Goal: Information Seeking & Learning: Learn about a topic

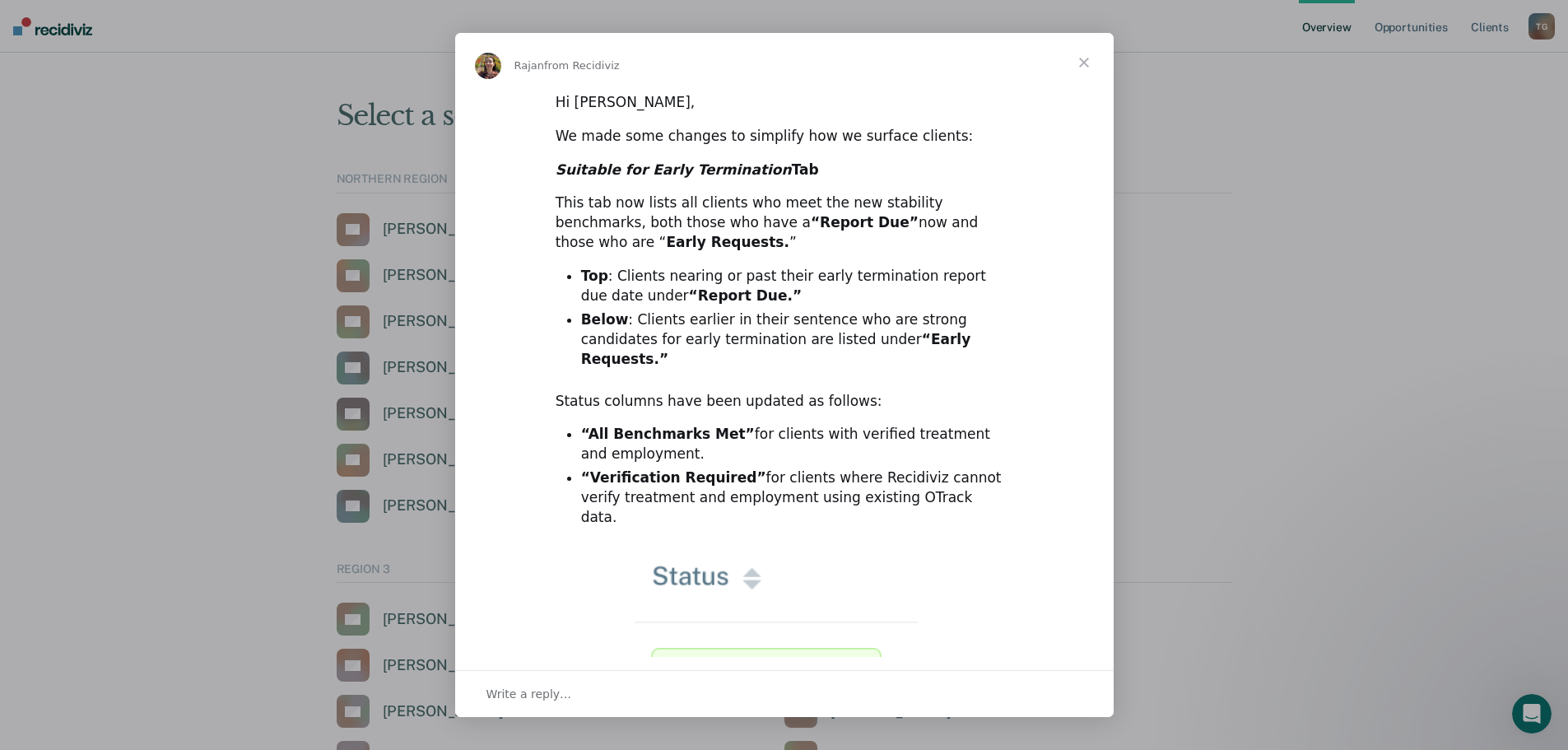
click at [1087, 60] on span "Close" at bounding box center [1084, 62] width 59 height 59
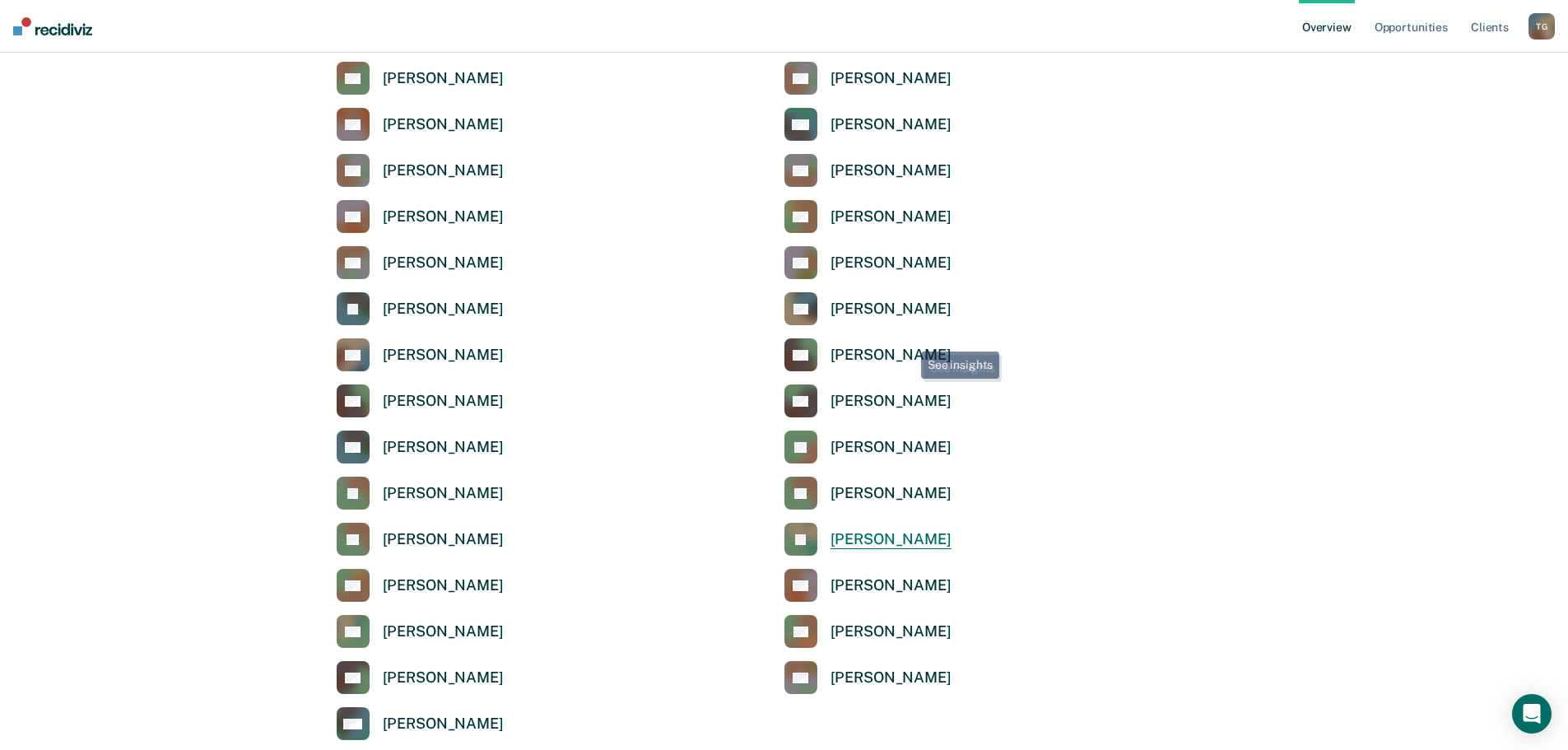
scroll to position [577, 0]
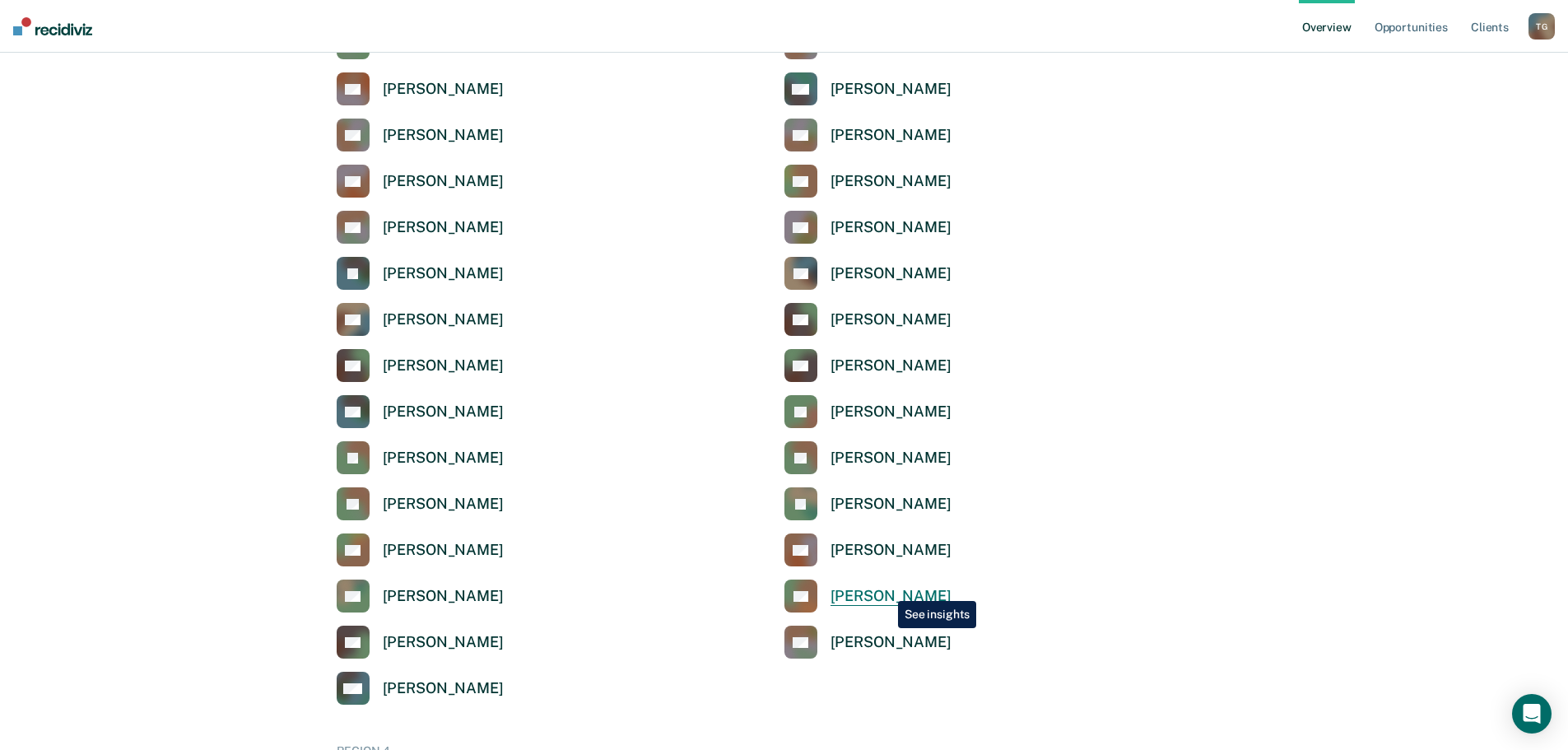
click at [885, 589] on div "[PERSON_NAME]" at bounding box center [890, 596] width 121 height 19
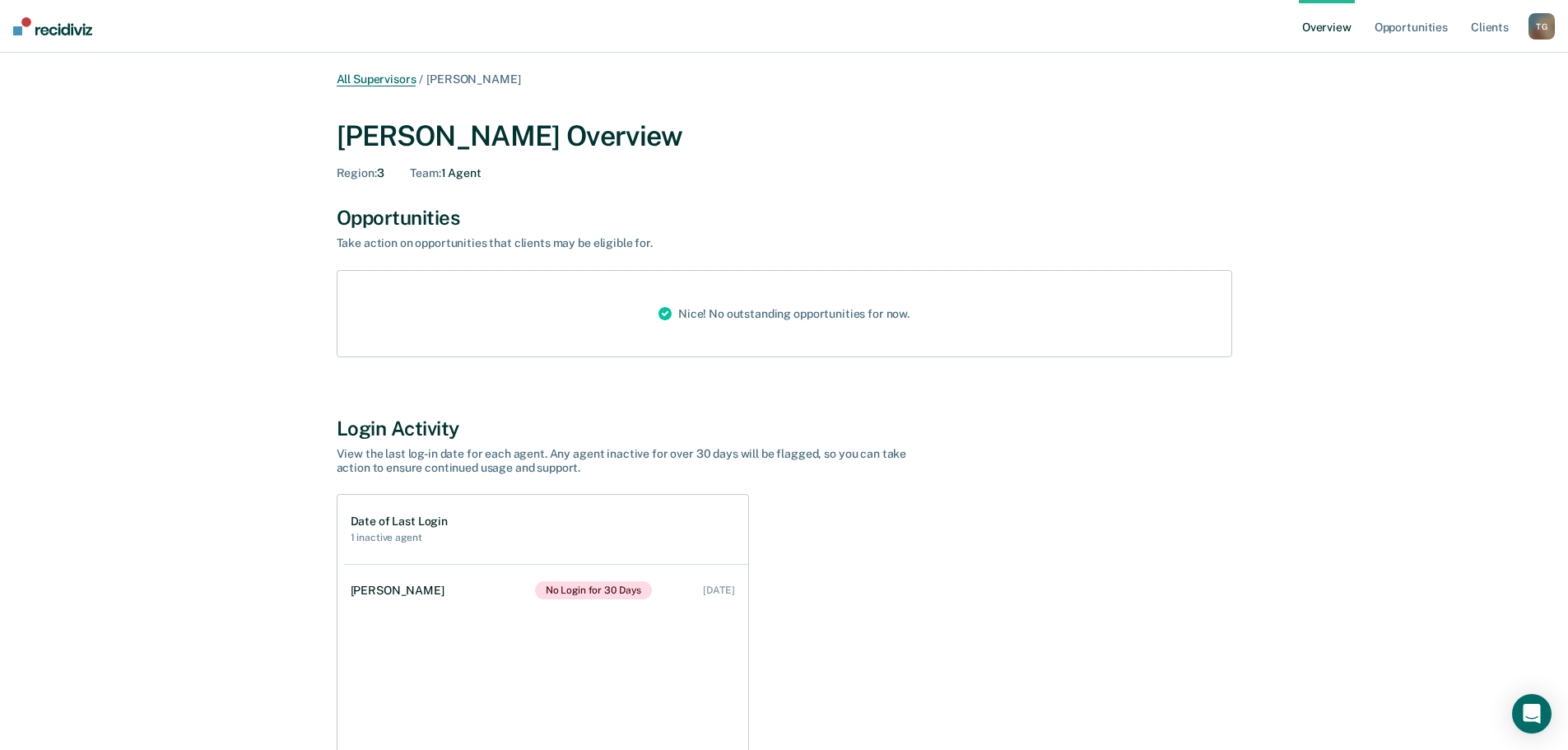
click at [392, 81] on link "All Supervisors" at bounding box center [376, 80] width 80 height 14
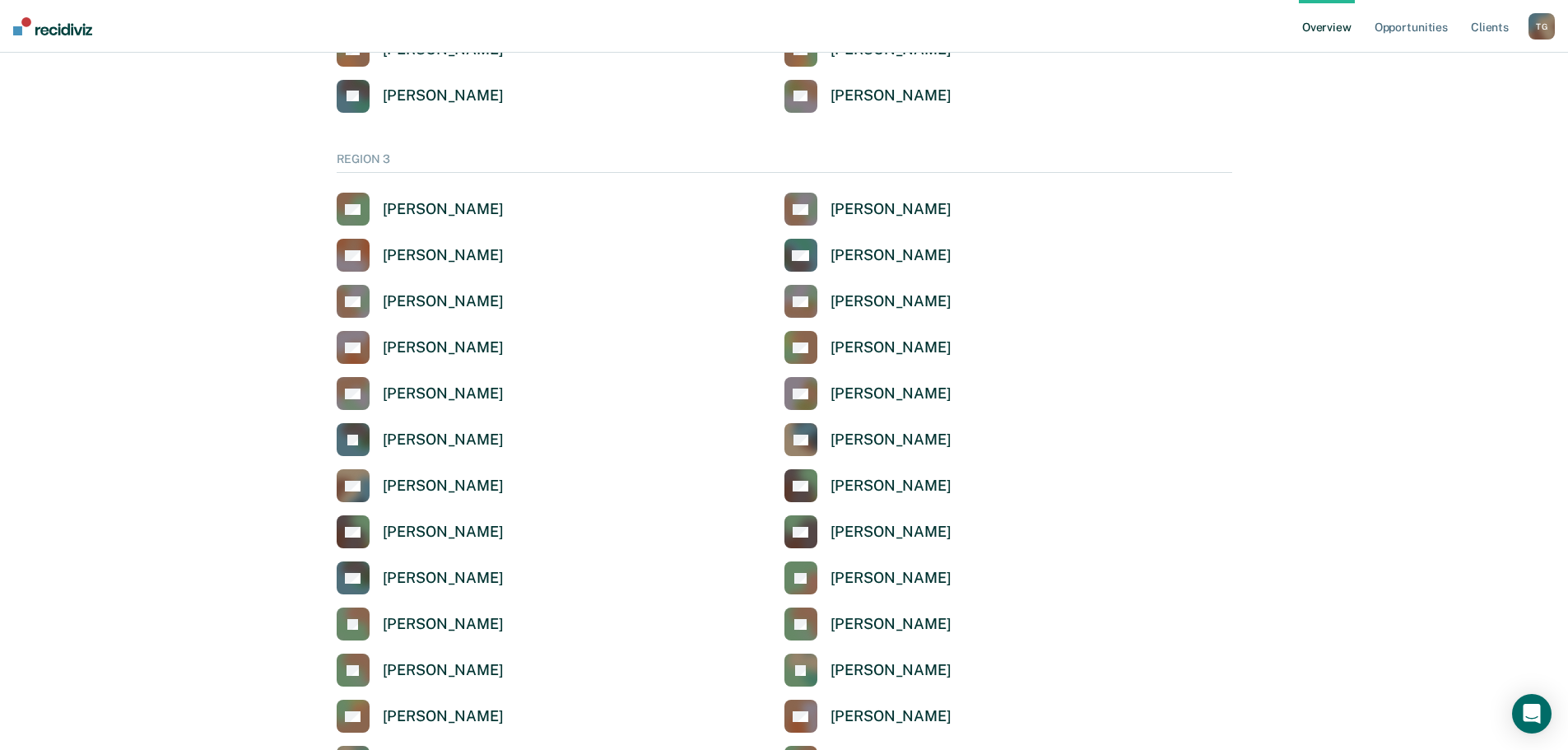
scroll to position [412, 0]
click at [878, 251] on div "[PERSON_NAME]" at bounding box center [890, 253] width 121 height 19
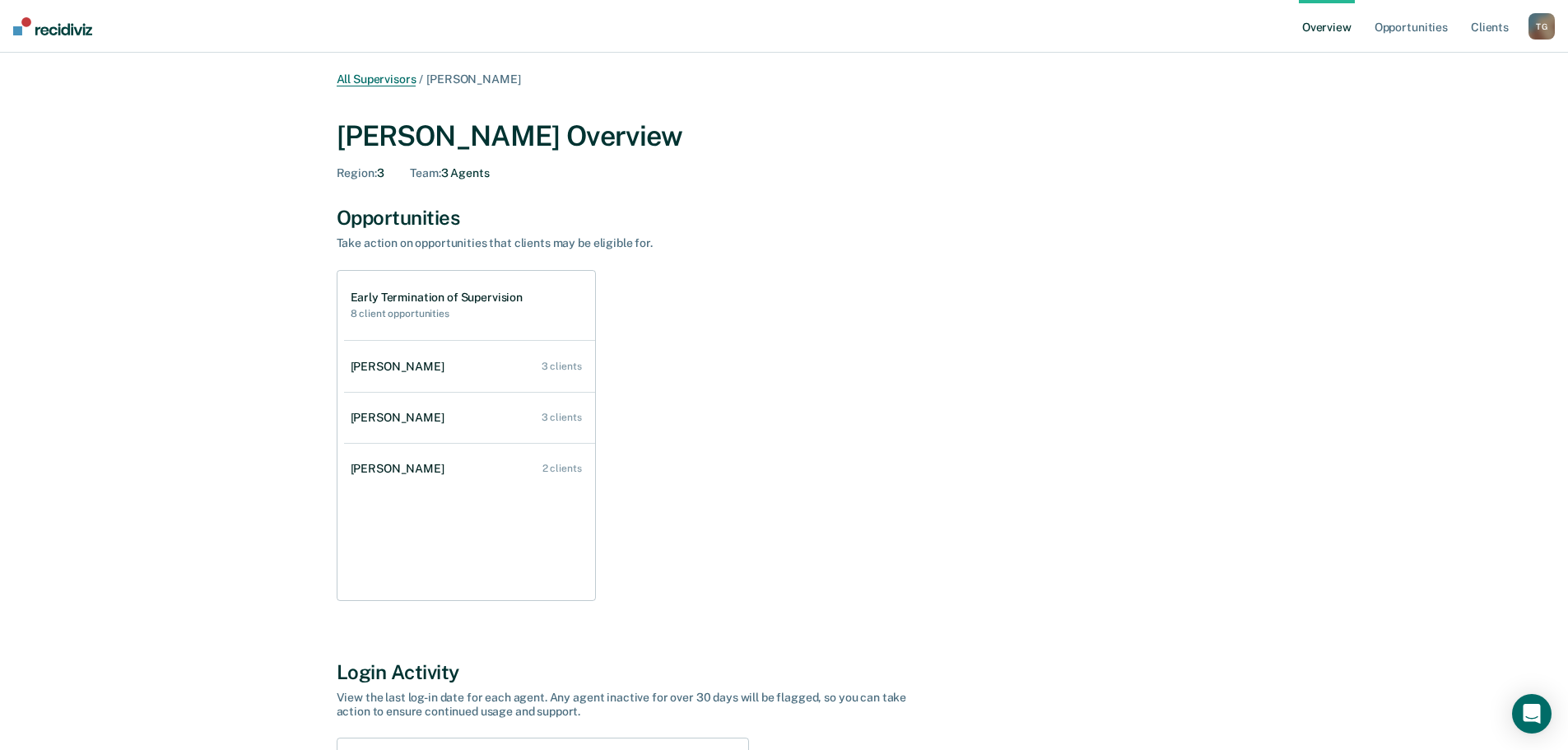
click at [407, 78] on link "All Supervisors" at bounding box center [376, 80] width 80 height 14
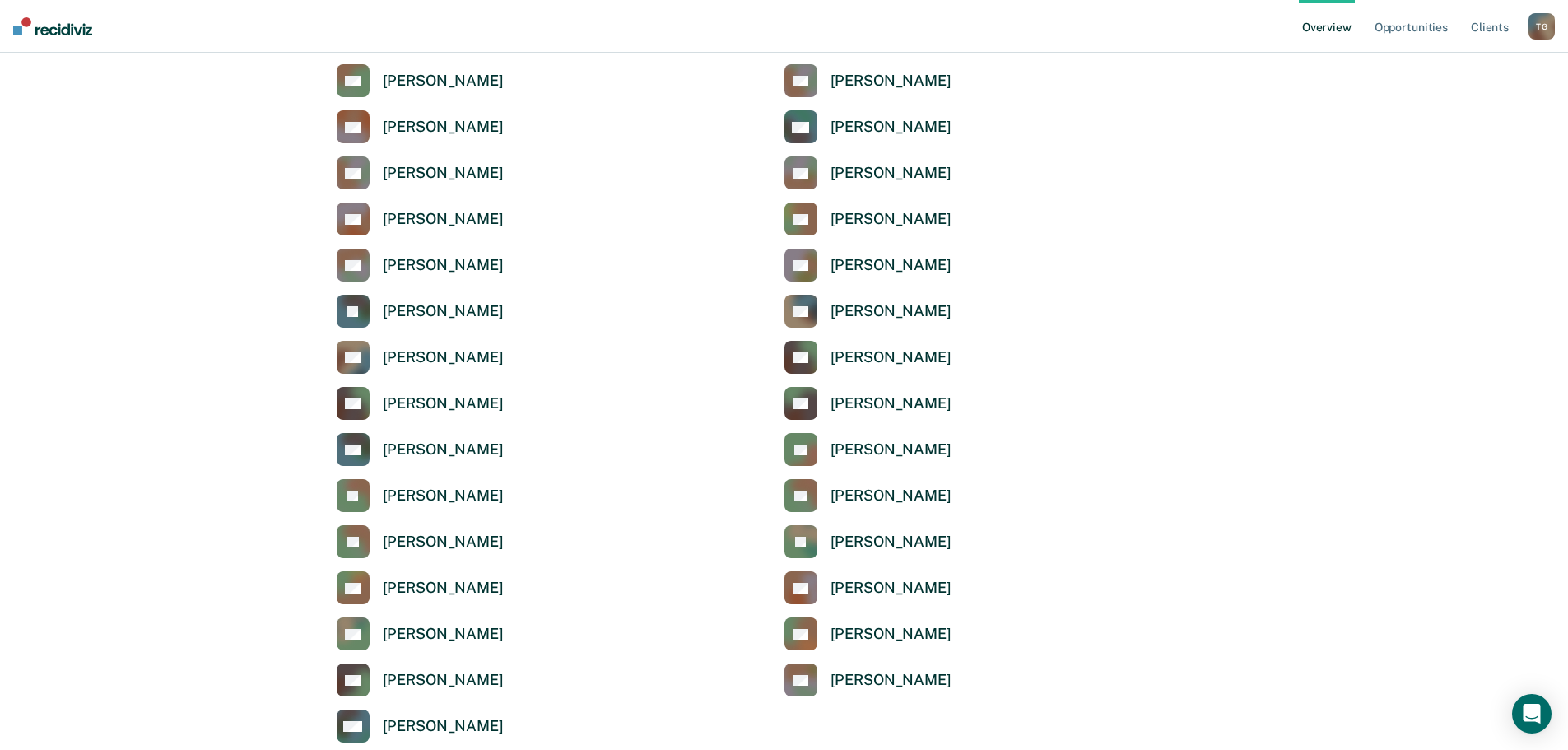
scroll to position [577, 0]
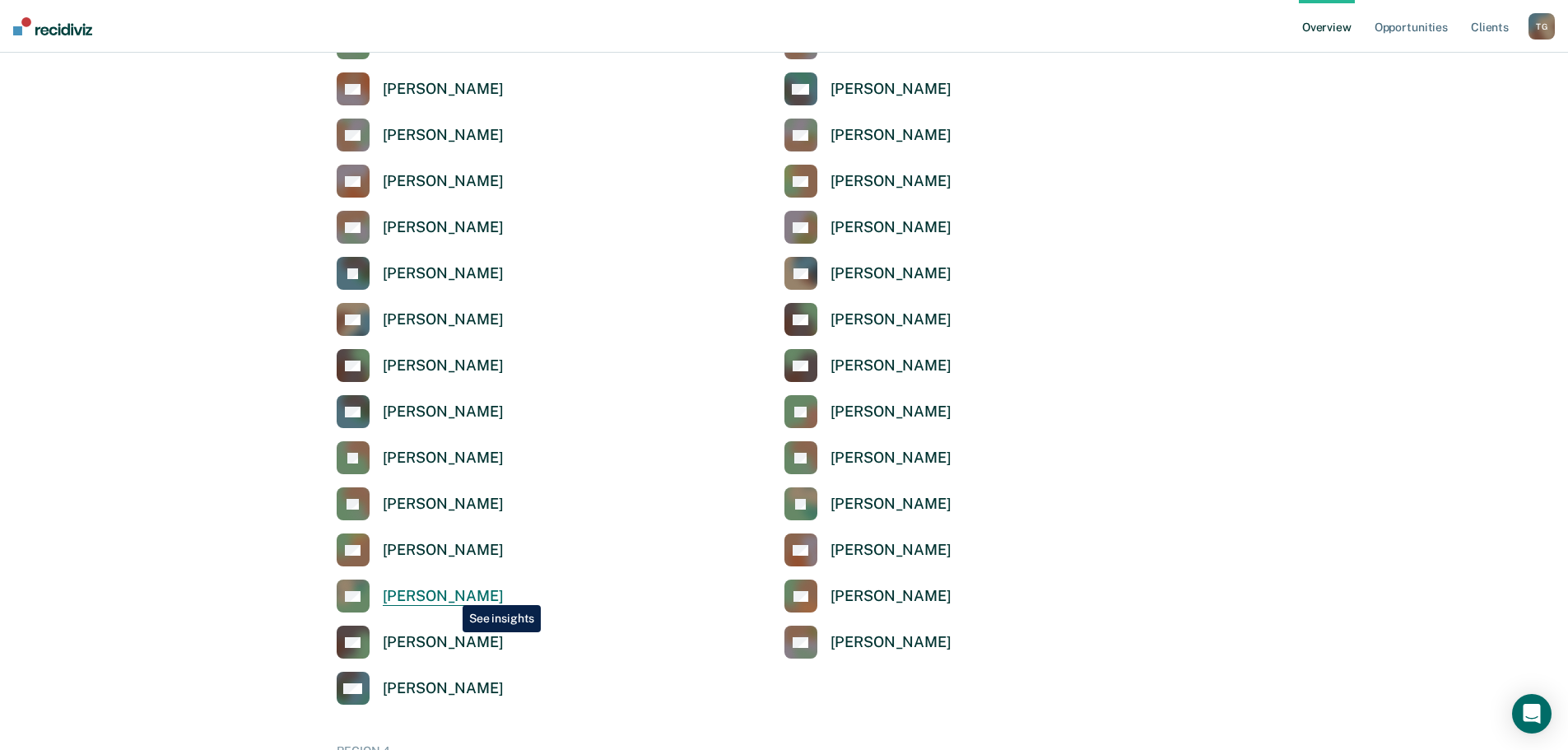
click at [450, 593] on div "[PERSON_NAME]" at bounding box center [443, 596] width 121 height 19
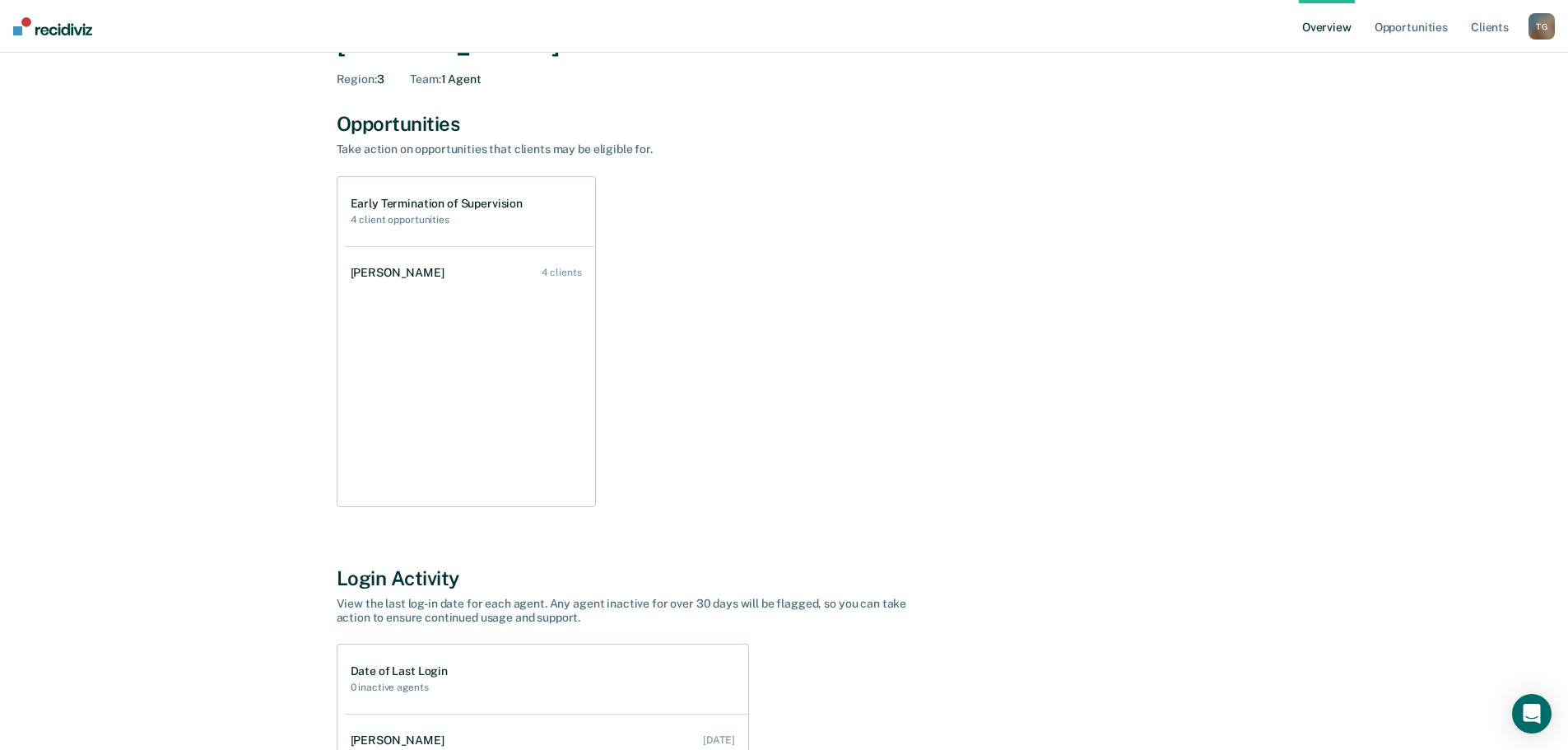
scroll to position [75, 0]
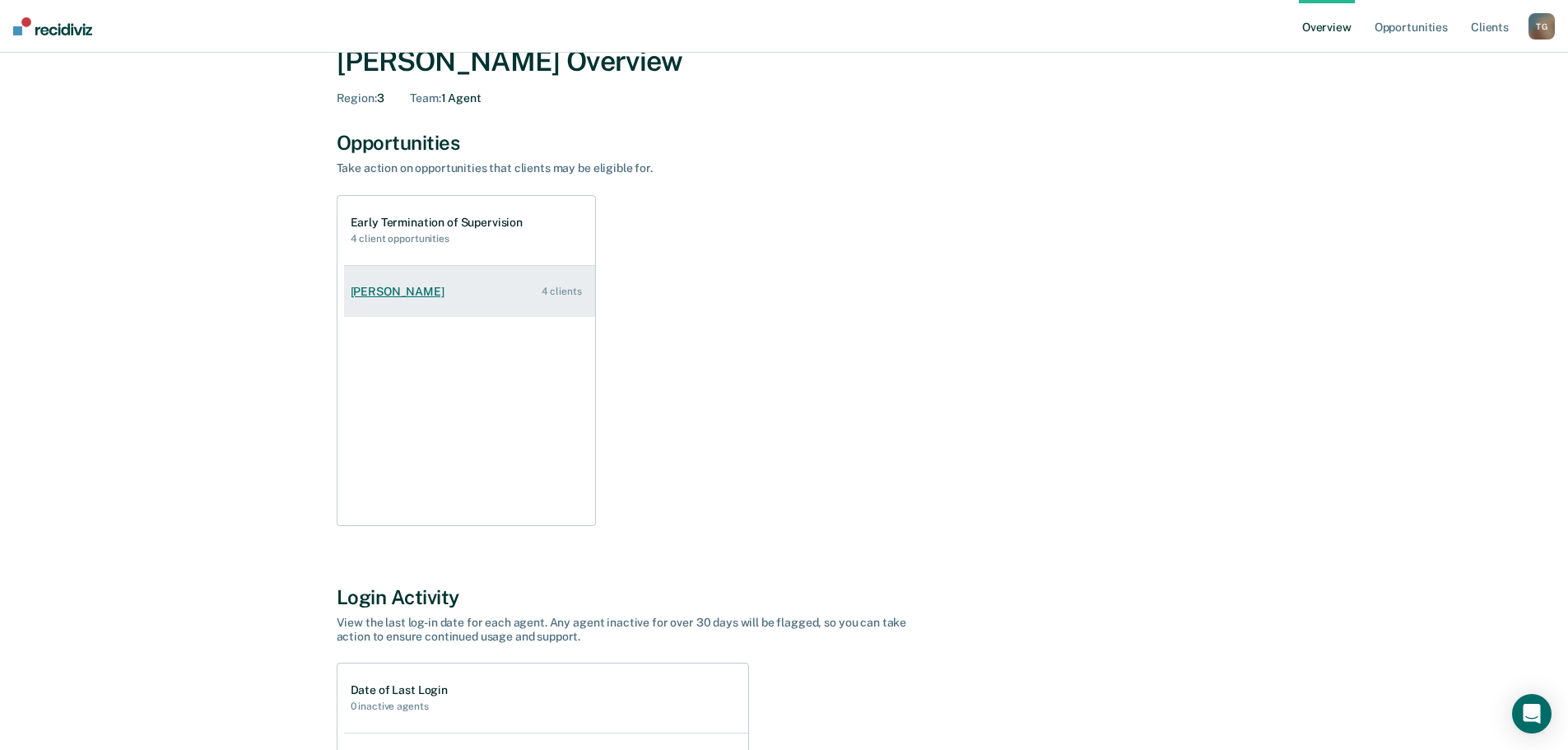
click at [524, 297] on link "Daniel Bueno 4 clients" at bounding box center [469, 292] width 251 height 47
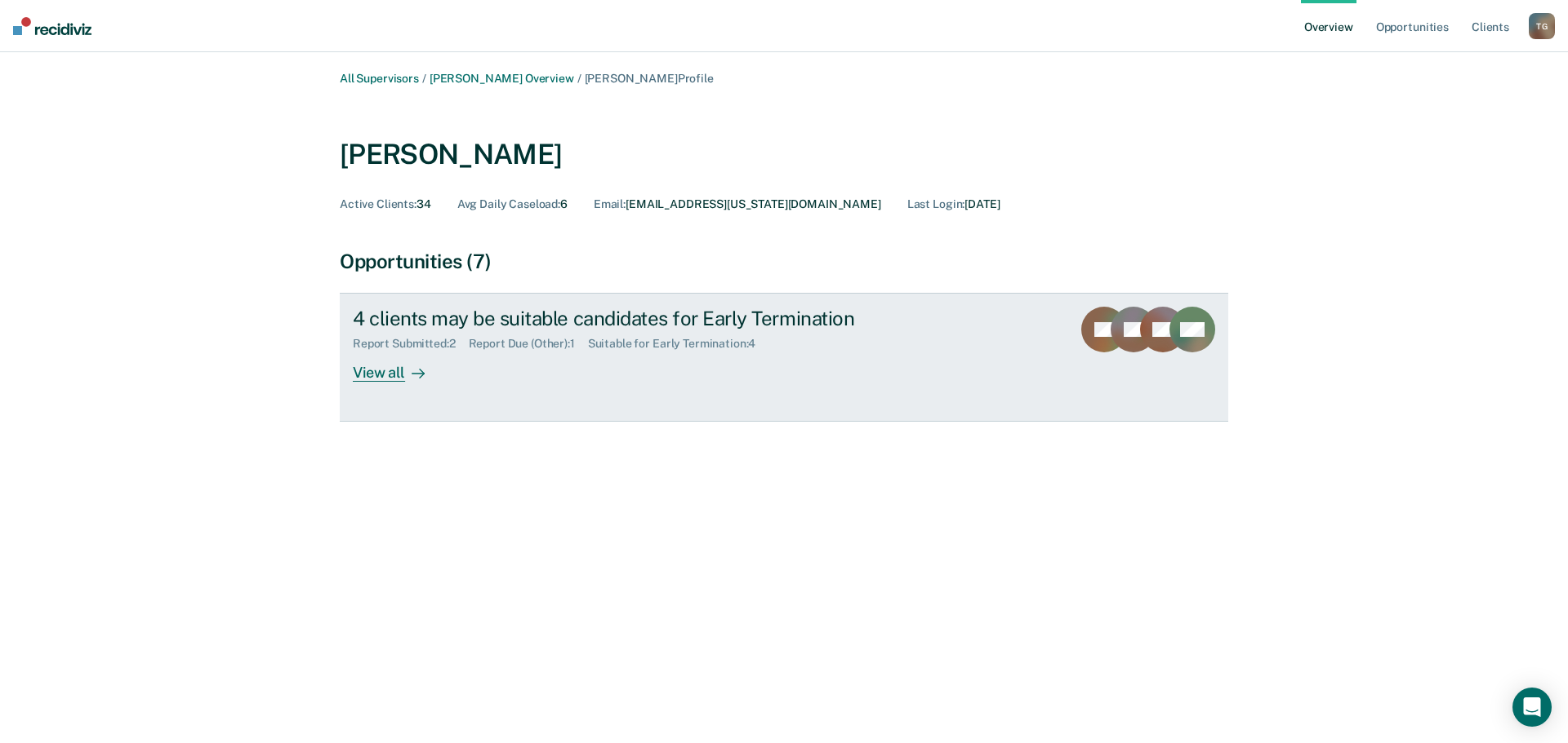
click at [387, 386] on link "4 clients may be suitable candidates for Early Termination Report Submitted : 2…" at bounding box center [784, 357] width 888 height 129
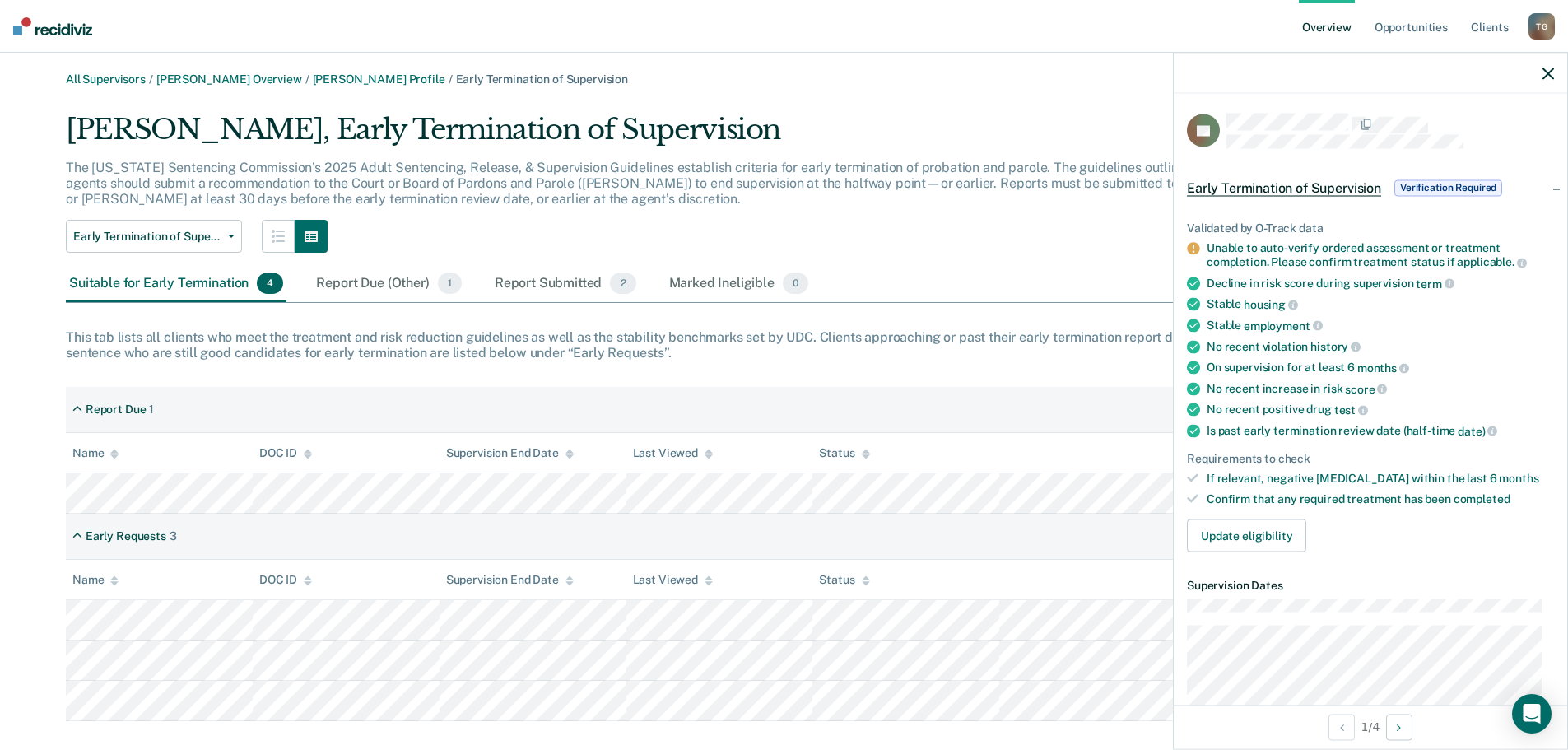
scroll to position [83, 0]
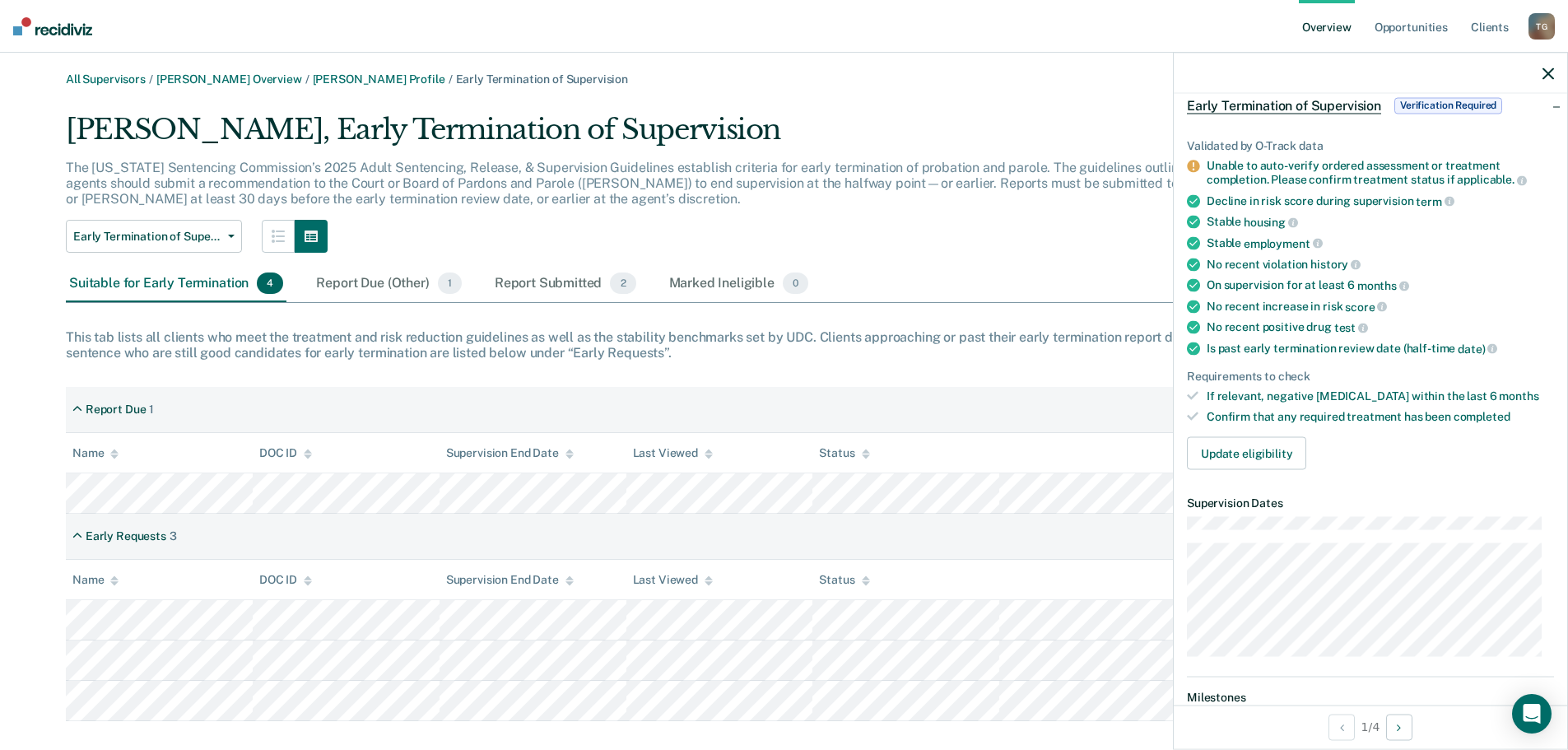
click at [954, 540] on div "Early Requests 3" at bounding box center [784, 537] width 1436 height 46
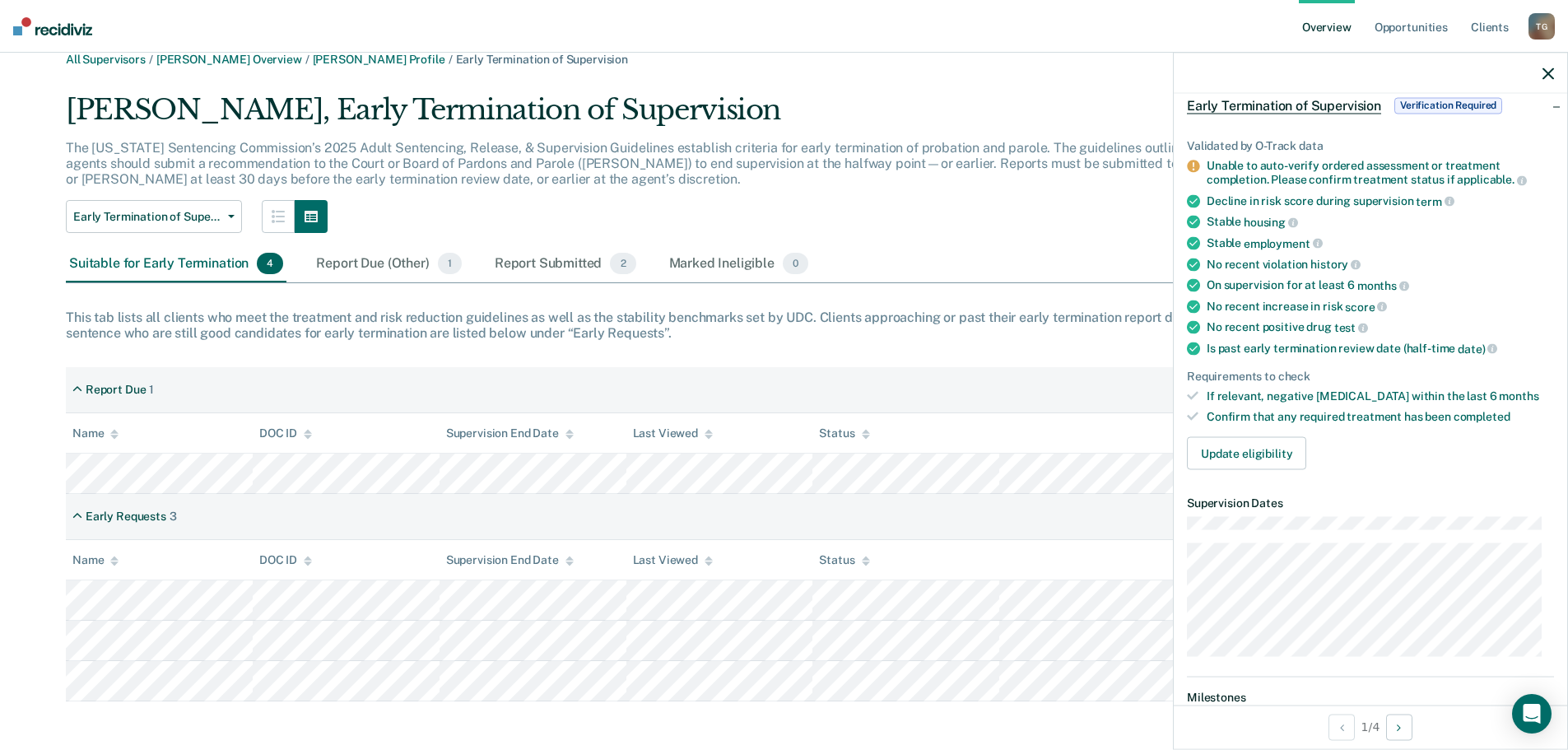
scroll to position [24, 0]
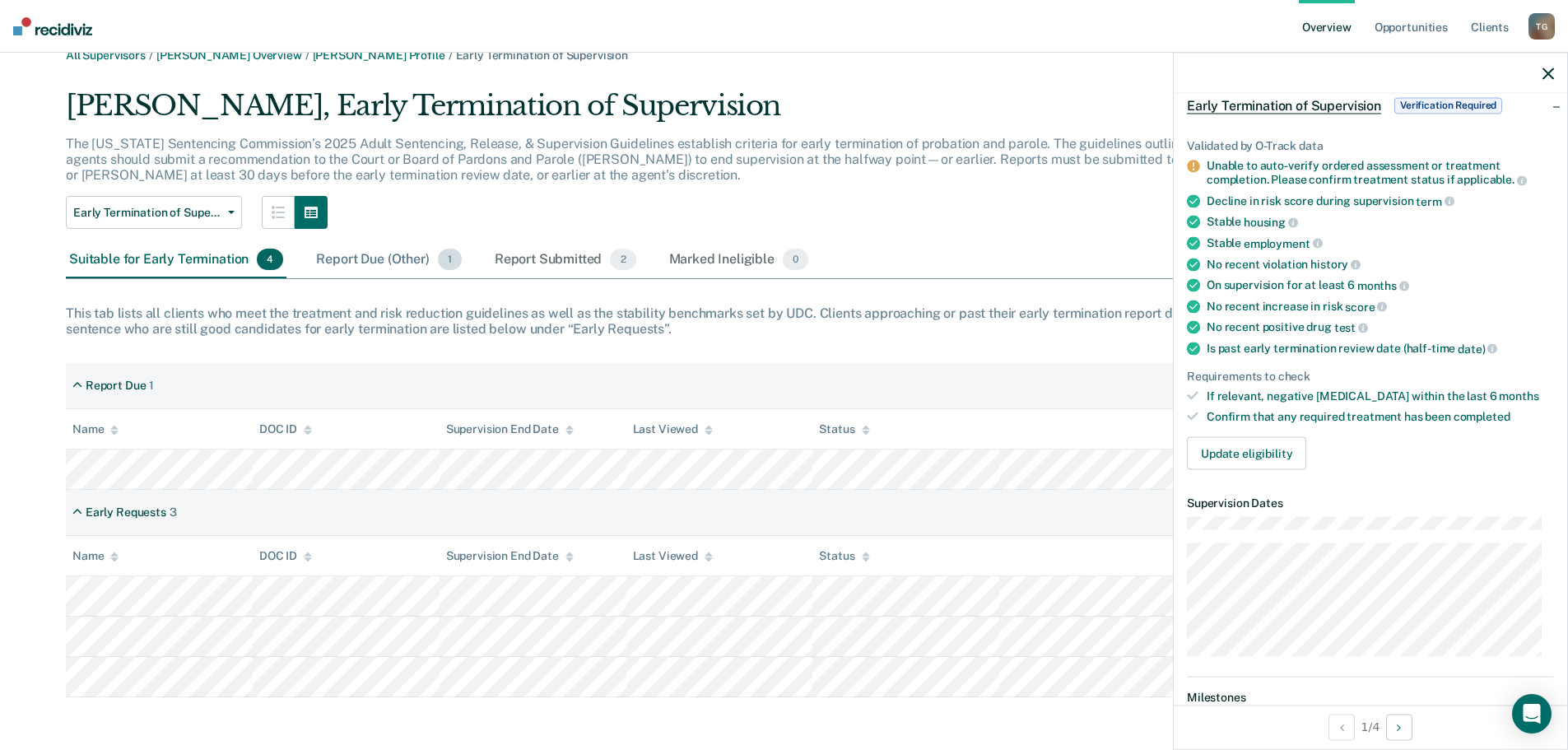
click at [342, 265] on div "Report Due (Other) 1" at bounding box center [389, 260] width 152 height 36
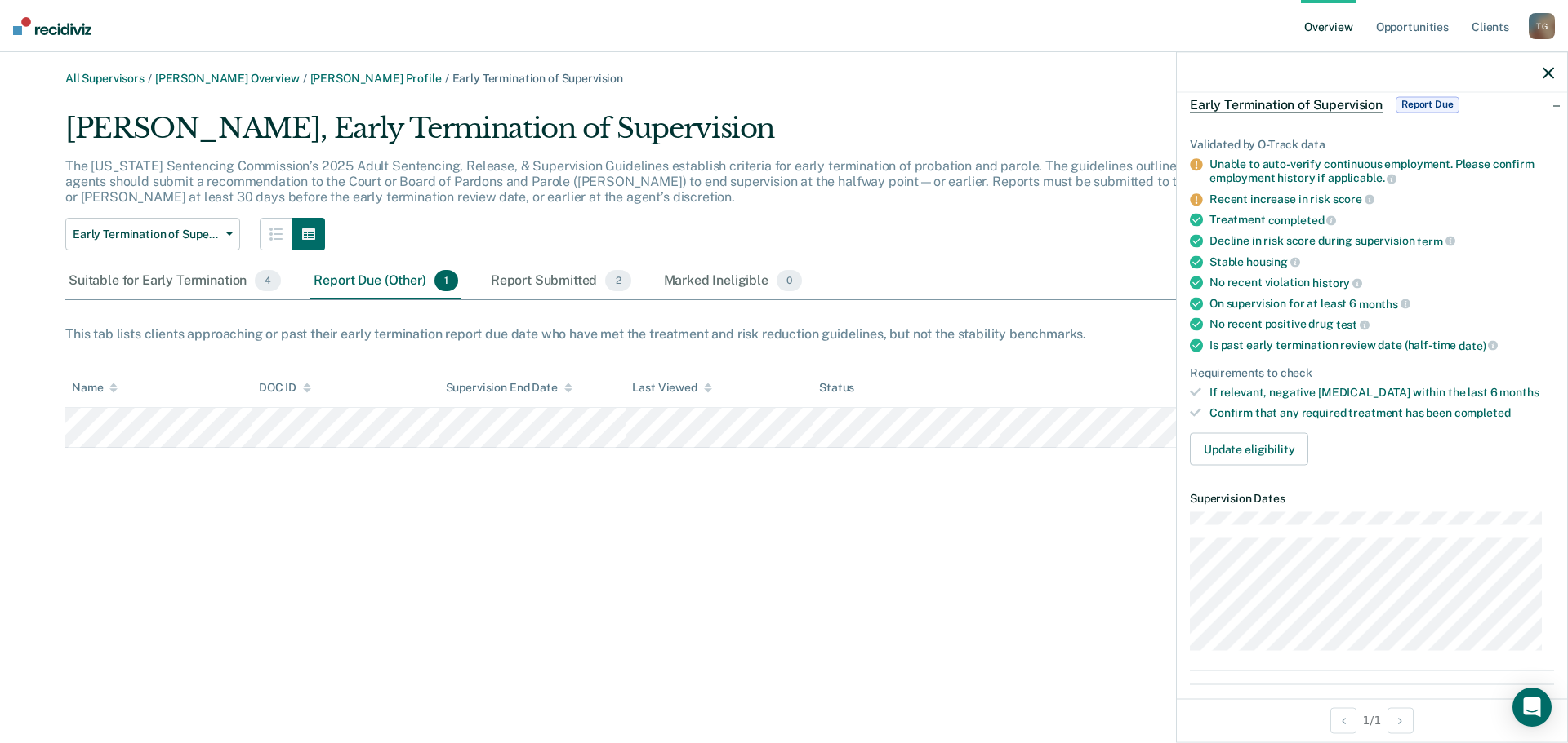
click at [1547, 70] on icon "button" at bounding box center [1548, 73] width 12 height 12
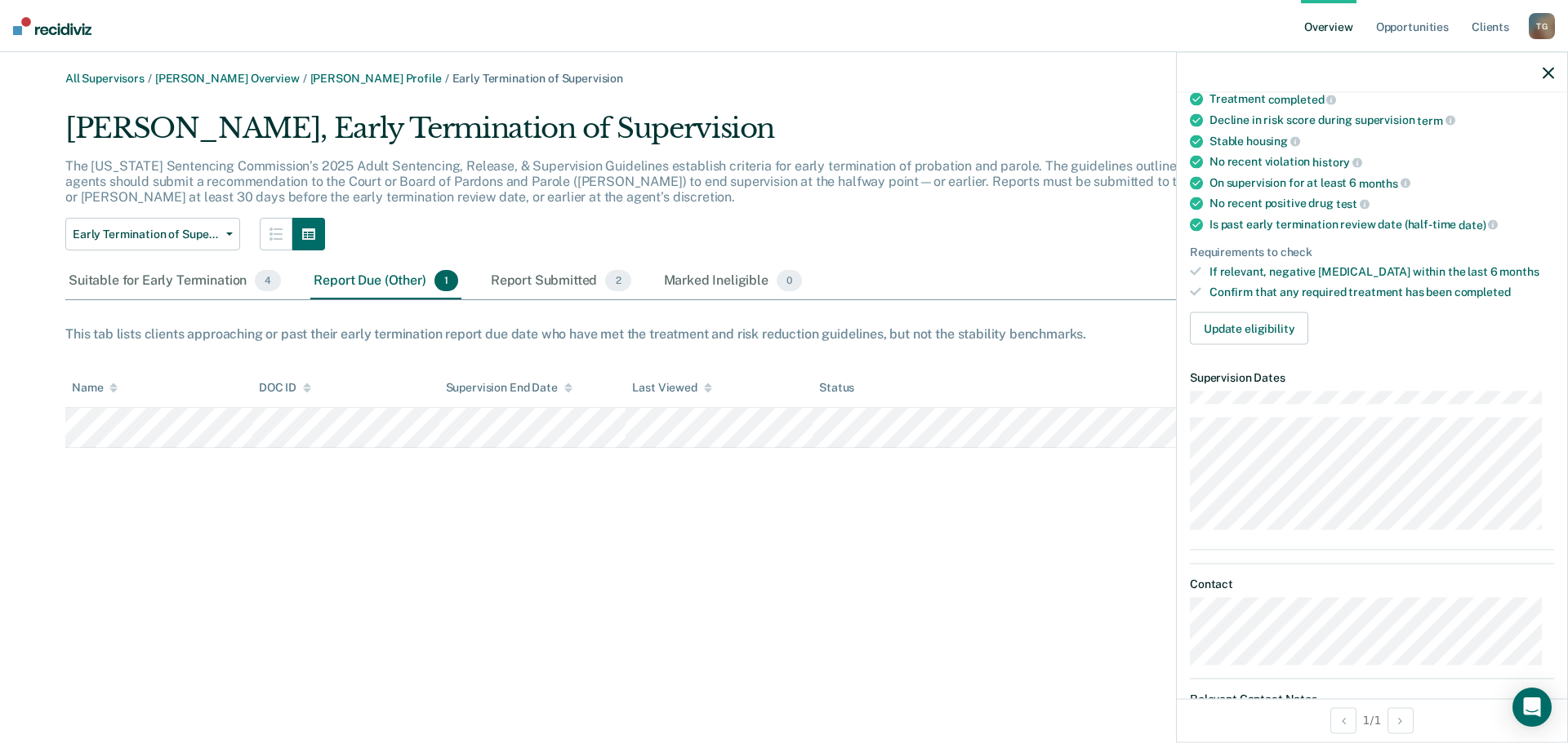
scroll to position [245, 0]
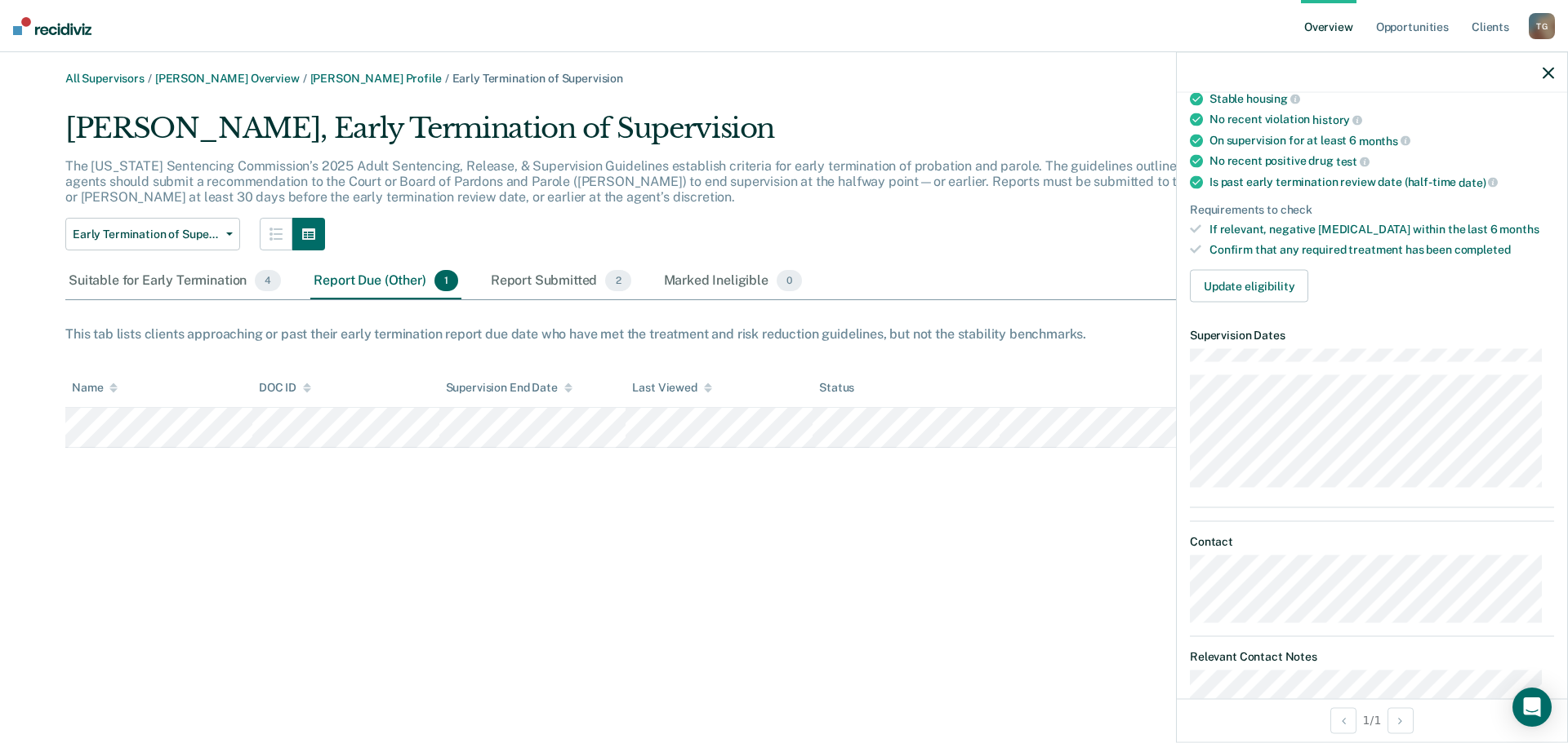
click at [709, 503] on div "All Supervisors / Andrew Scott Overview / Daniel Bueno Profile / Early Terminat…" at bounding box center [784, 382] width 1529 height 619
